Goal: Transaction & Acquisition: Purchase product/service

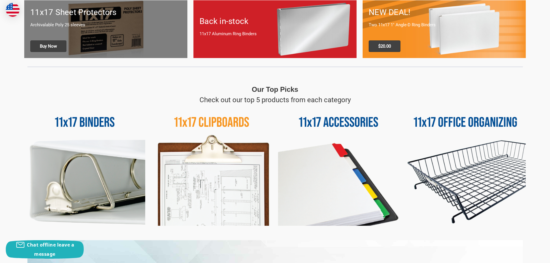
scroll to position [231, 0]
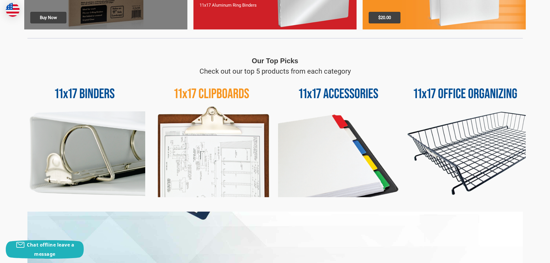
click at [251, 136] on img at bounding box center [211, 137] width 121 height 121
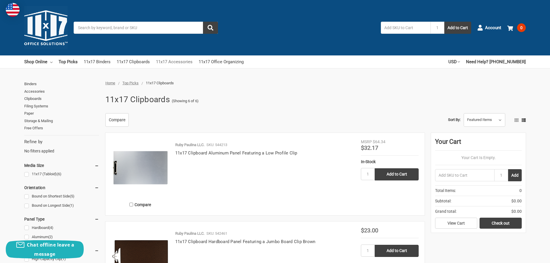
click at [185, 63] on link "11x17 Accessories" at bounding box center [174, 61] width 37 height 13
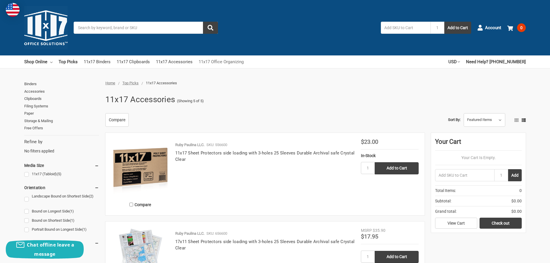
click at [227, 63] on link "11x17 Office Organizing" at bounding box center [221, 61] width 45 height 13
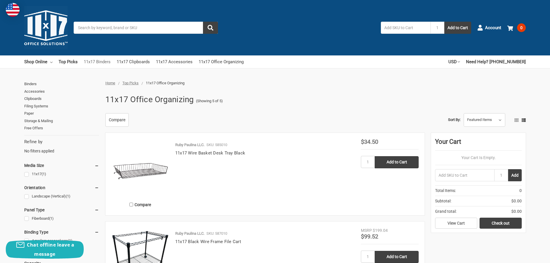
click at [102, 62] on link "11x17 Binders" at bounding box center [97, 61] width 27 height 13
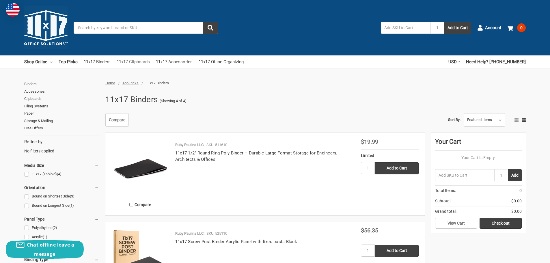
click at [138, 61] on link "11x17 Clipboards" at bounding box center [133, 61] width 33 height 13
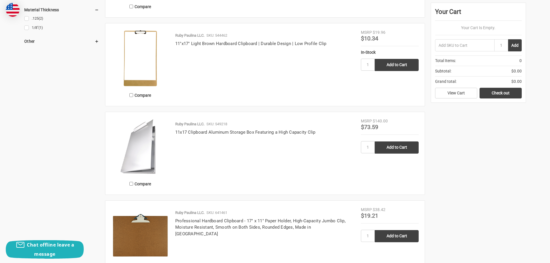
scroll to position [520, 0]
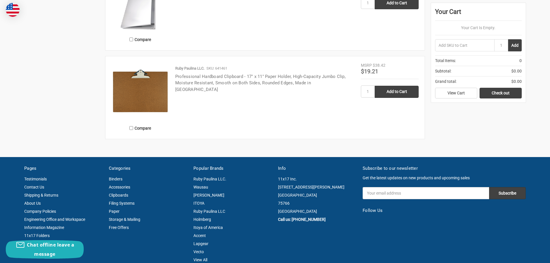
click at [256, 77] on link "Professional Hardboard Clipboard - 17" x 11" Paper Holder, High-Capacity Jumbo …" at bounding box center [260, 83] width 170 height 18
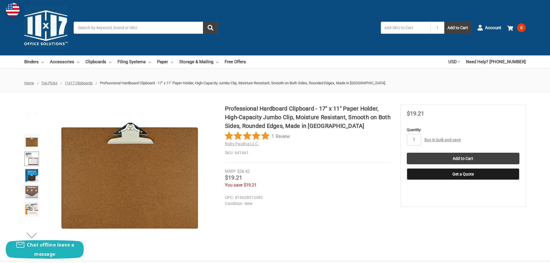
click at [36, 161] on img at bounding box center [31, 159] width 13 height 13
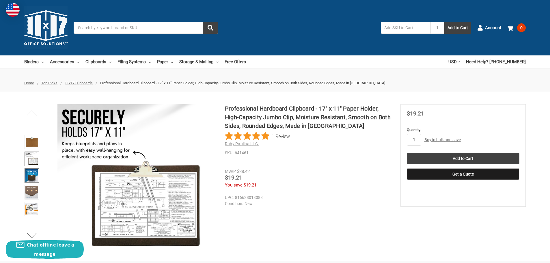
click at [30, 176] on img at bounding box center [31, 175] width 13 height 13
